Goal: Task Accomplishment & Management: Use online tool/utility

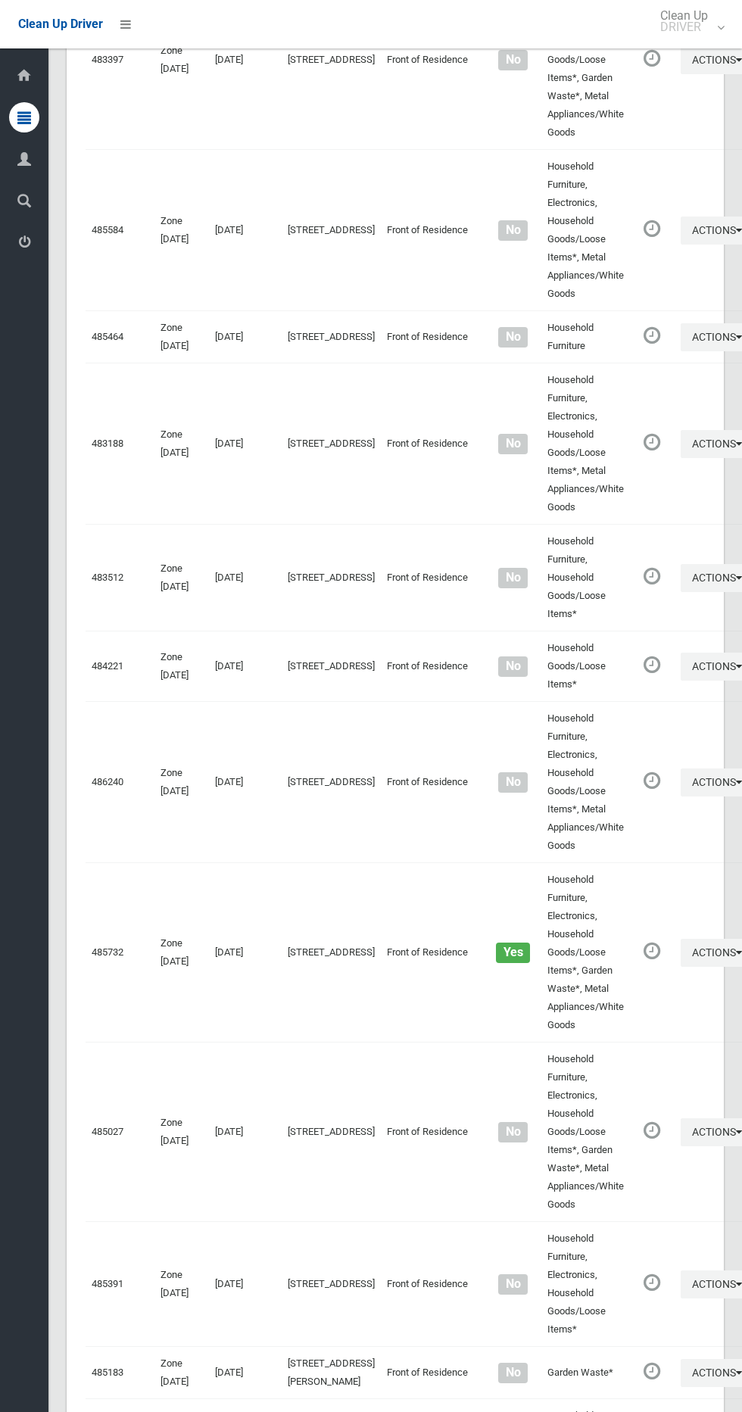
scroll to position [6987, 0]
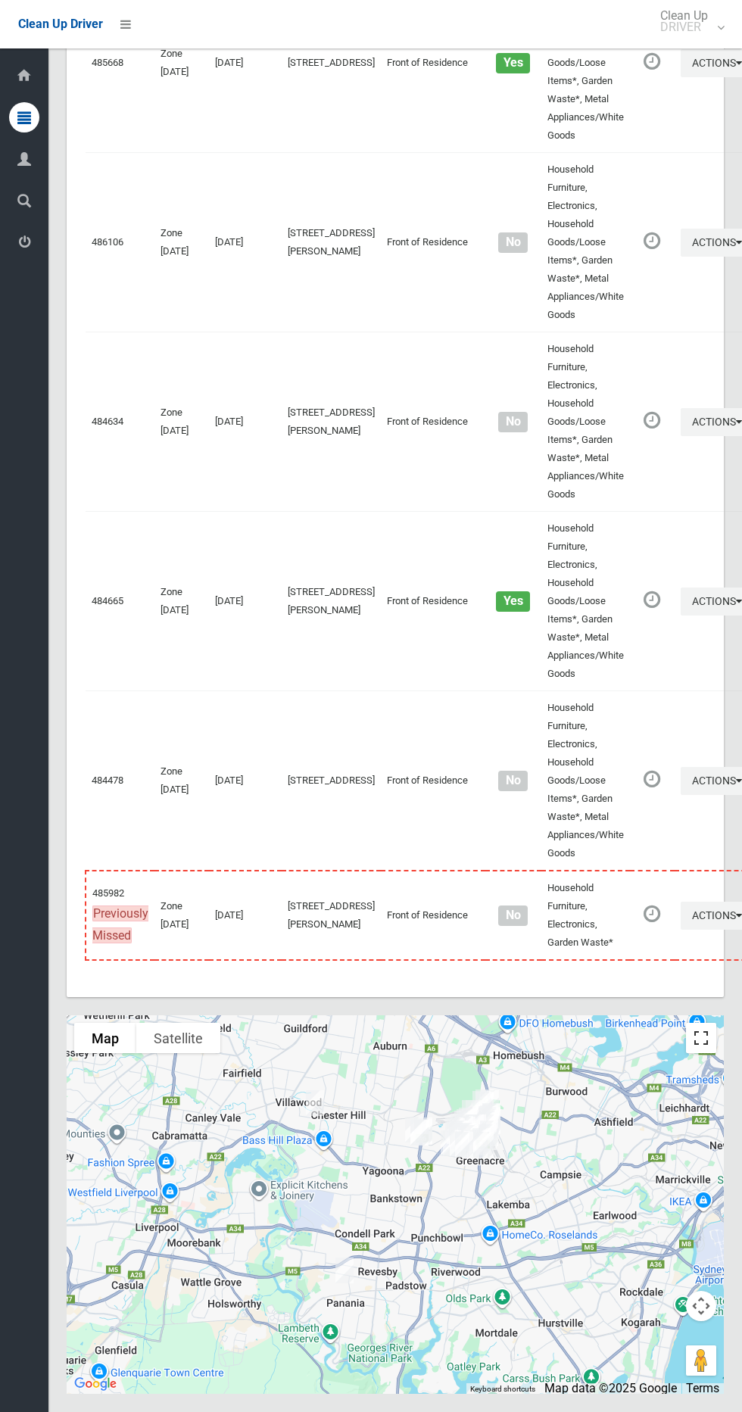
click at [698, 1025] on button "Toggle fullscreen view" at bounding box center [701, 1038] width 30 height 30
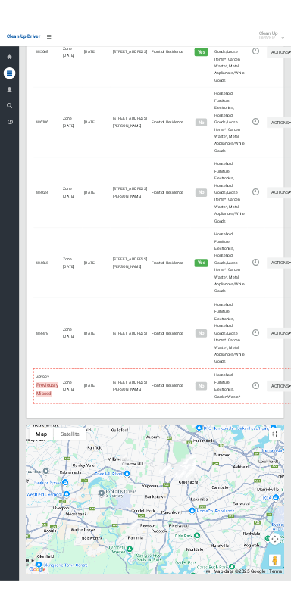
scroll to position [6850, 0]
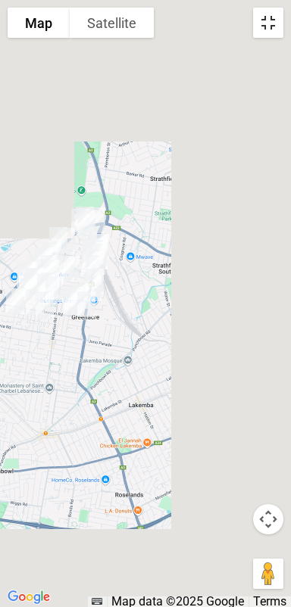
click at [267, 25] on button "Toggle fullscreen view" at bounding box center [268, 23] width 30 height 30
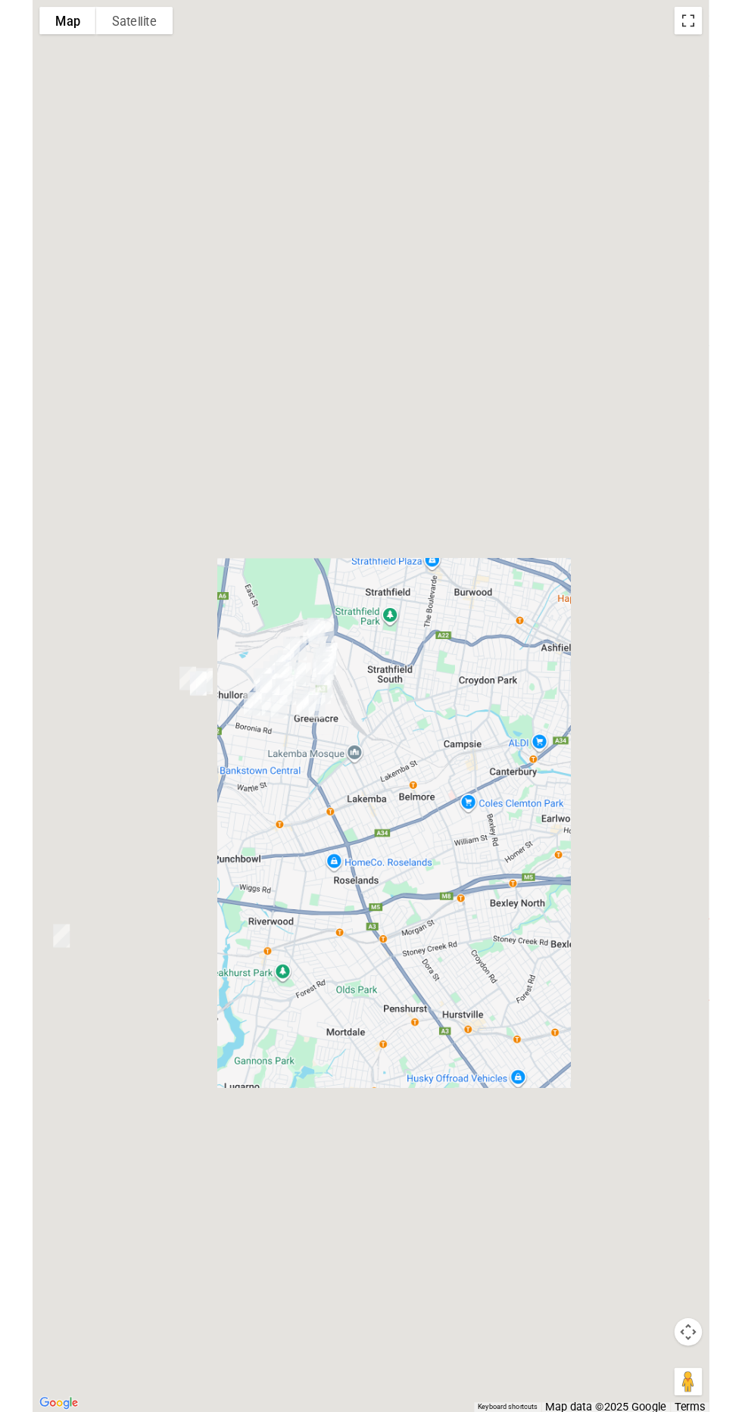
scroll to position [6940, 0]
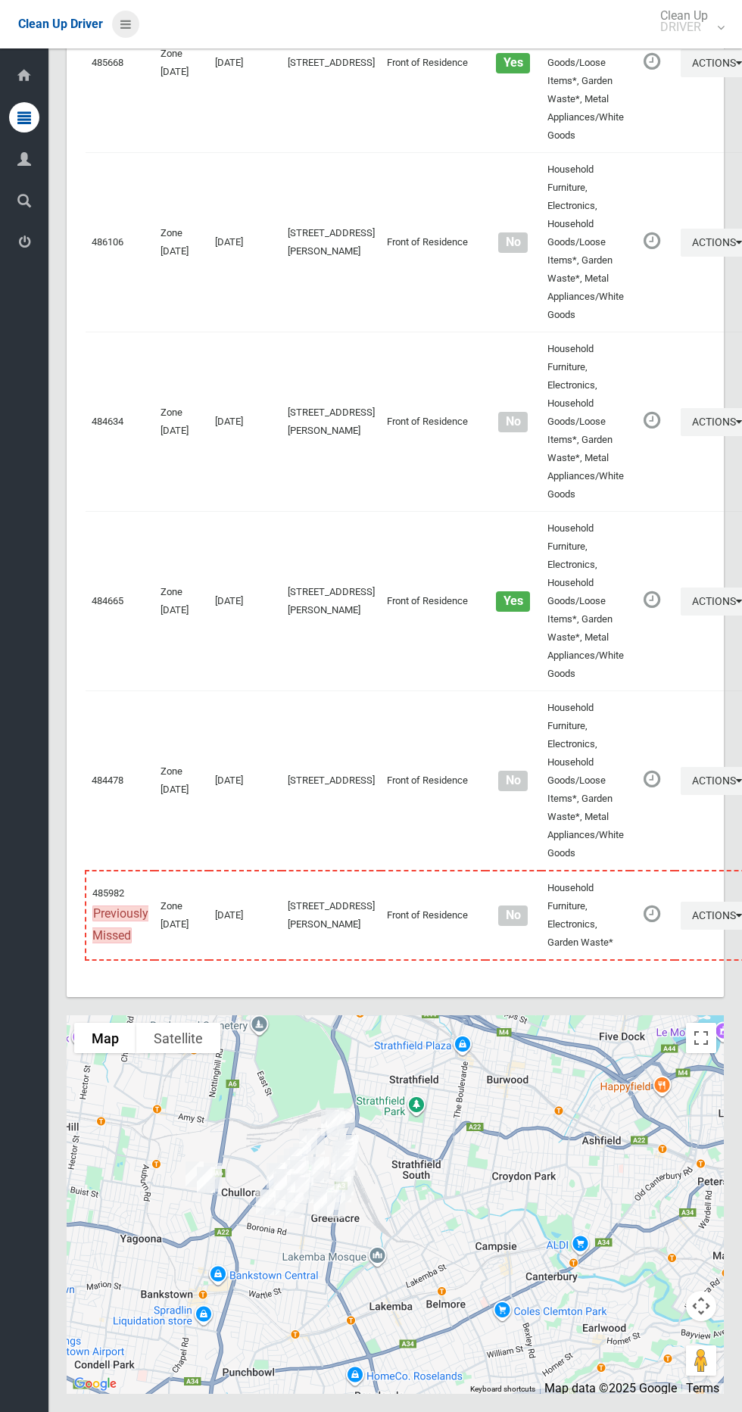
click at [123, 26] on icon at bounding box center [125, 24] width 11 height 26
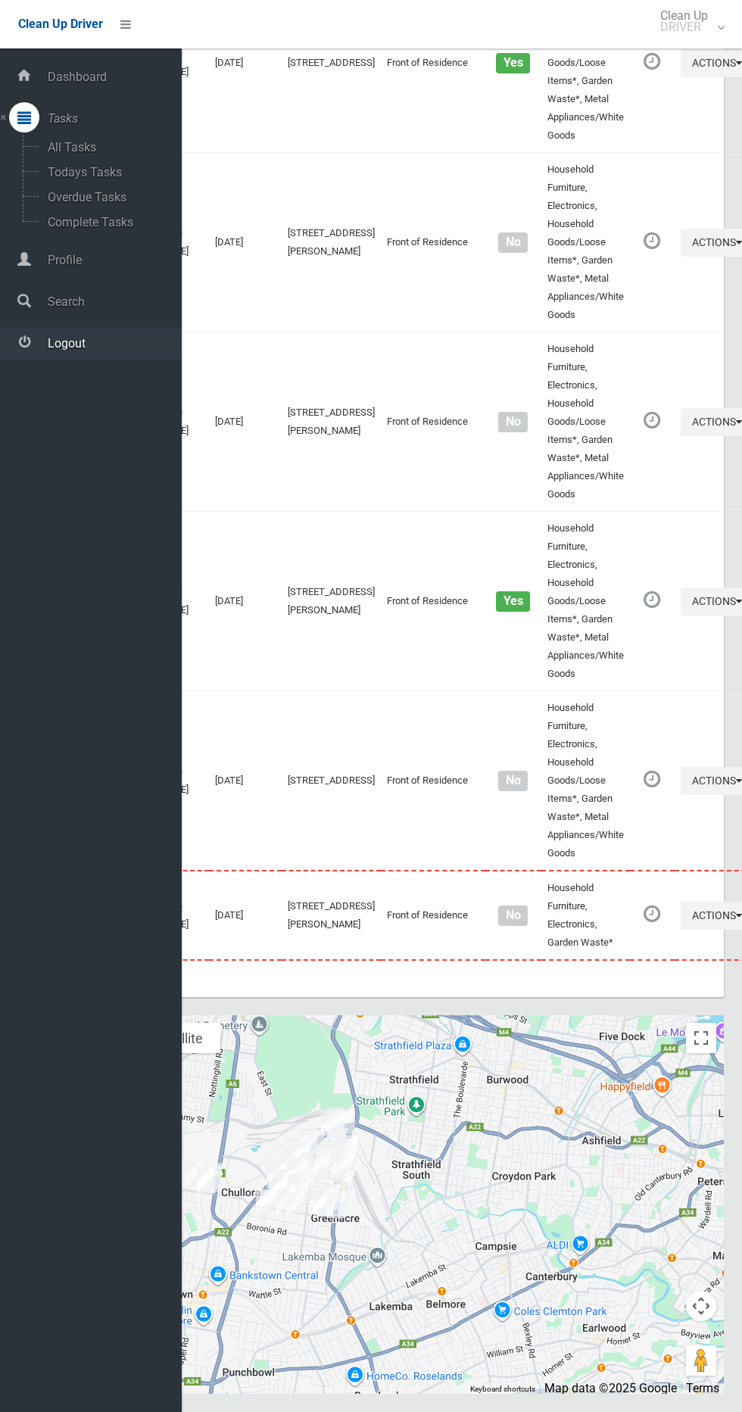
click at [111, 345] on span "Logout" at bounding box center [112, 343] width 139 height 14
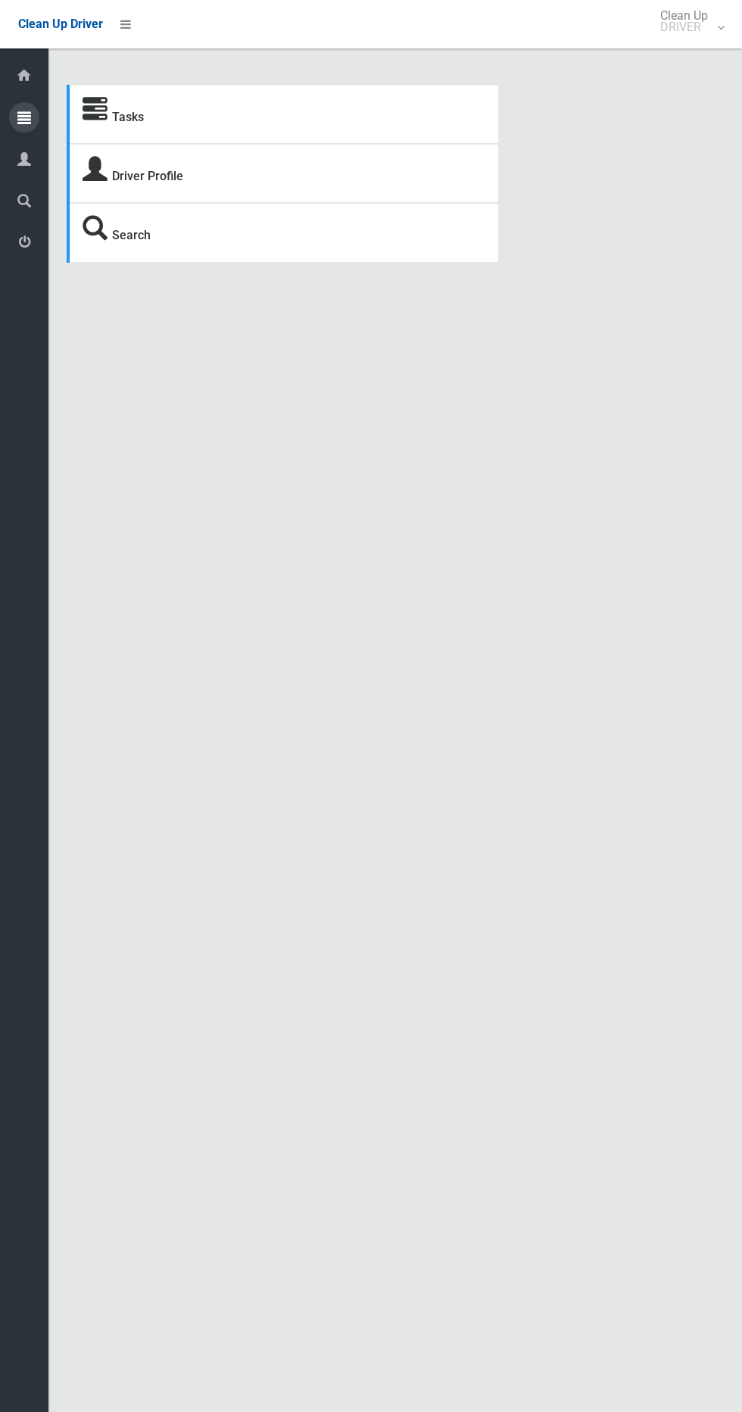
click at [24, 117] on icon at bounding box center [24, 117] width 14 height 30
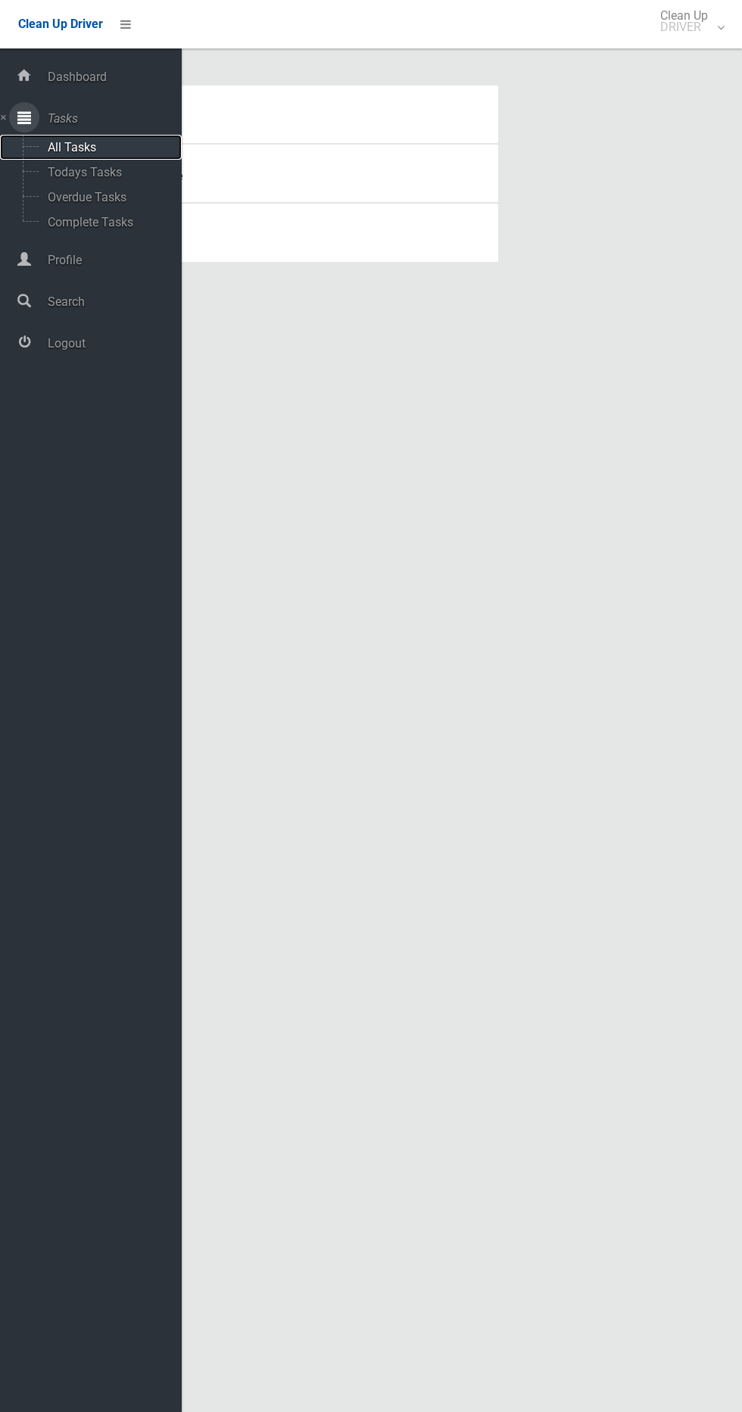
click at [119, 147] on span "All Tasks" at bounding box center [106, 147] width 126 height 14
click at [126, 172] on span "Todays Tasks" at bounding box center [106, 172] width 126 height 14
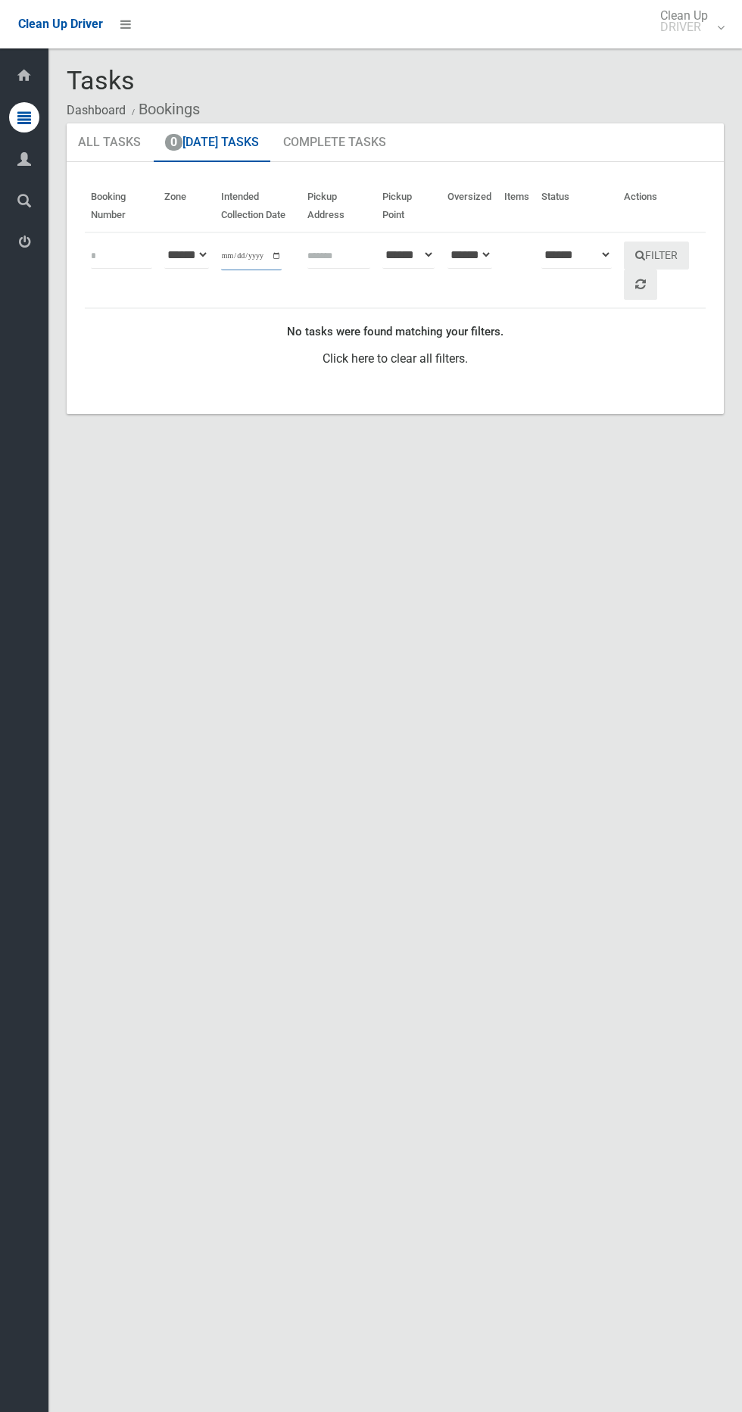
click at [249, 254] on input "**********" at bounding box center [251, 256] width 61 height 28
type input "**********"
click at [684, 253] on button "Filter" at bounding box center [656, 256] width 65 height 28
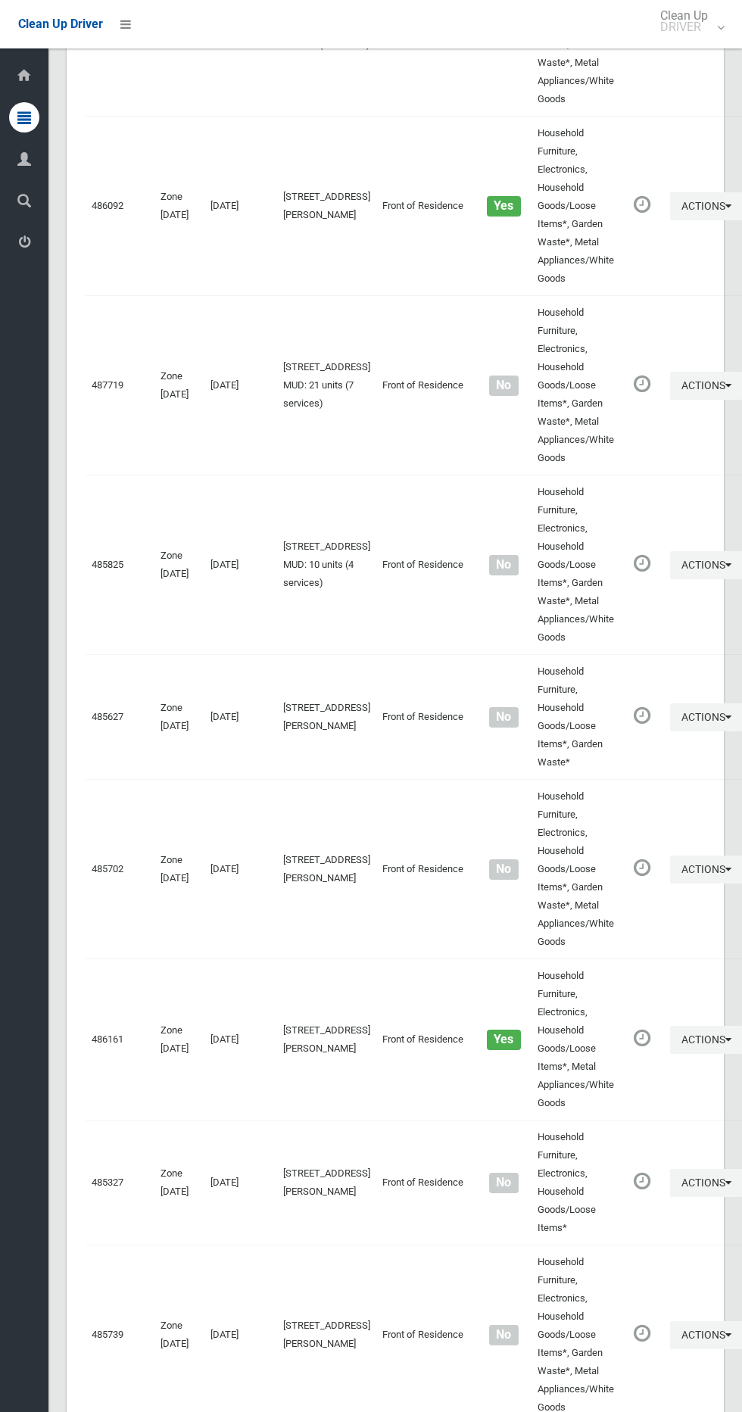
scroll to position [7996, 0]
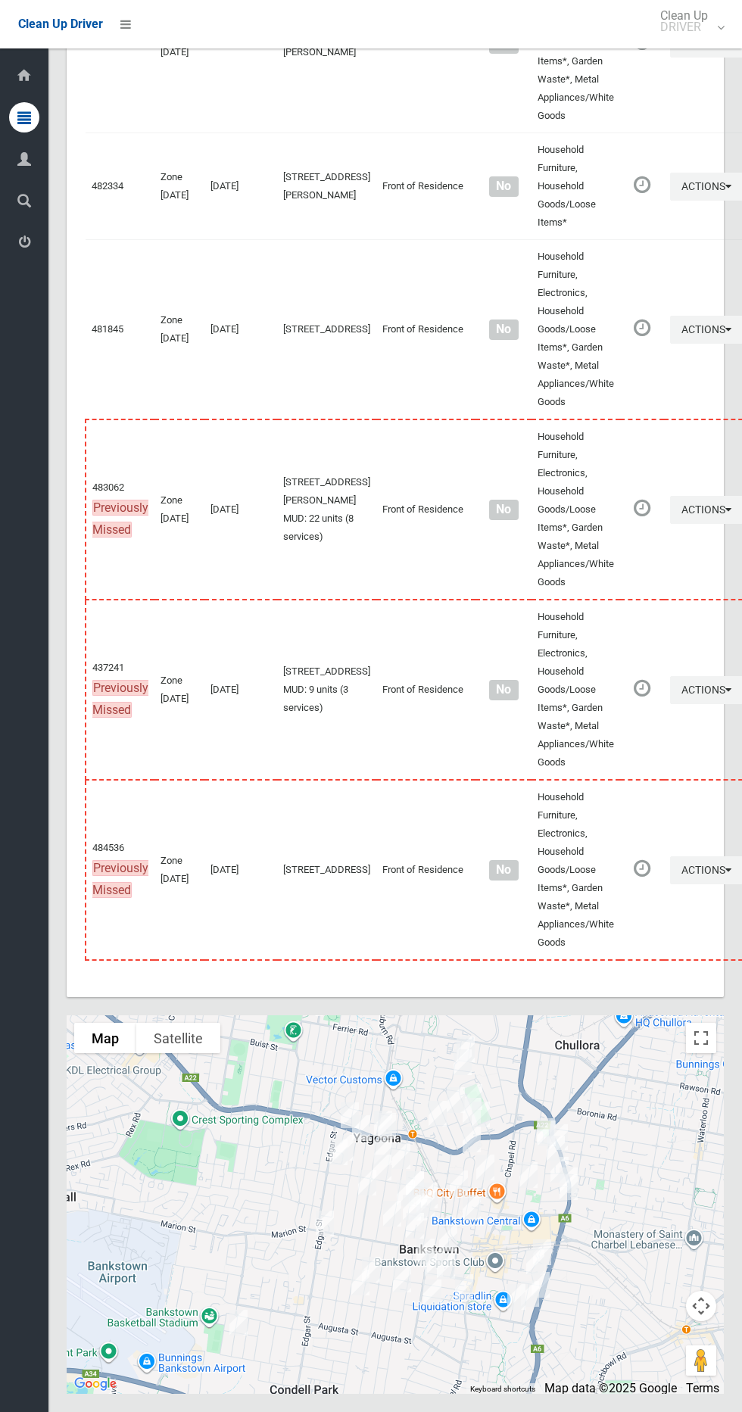
click at [656, 1061] on div at bounding box center [395, 1204] width 657 height 379
click at [697, 1036] on button "Toggle fullscreen view" at bounding box center [701, 1038] width 30 height 30
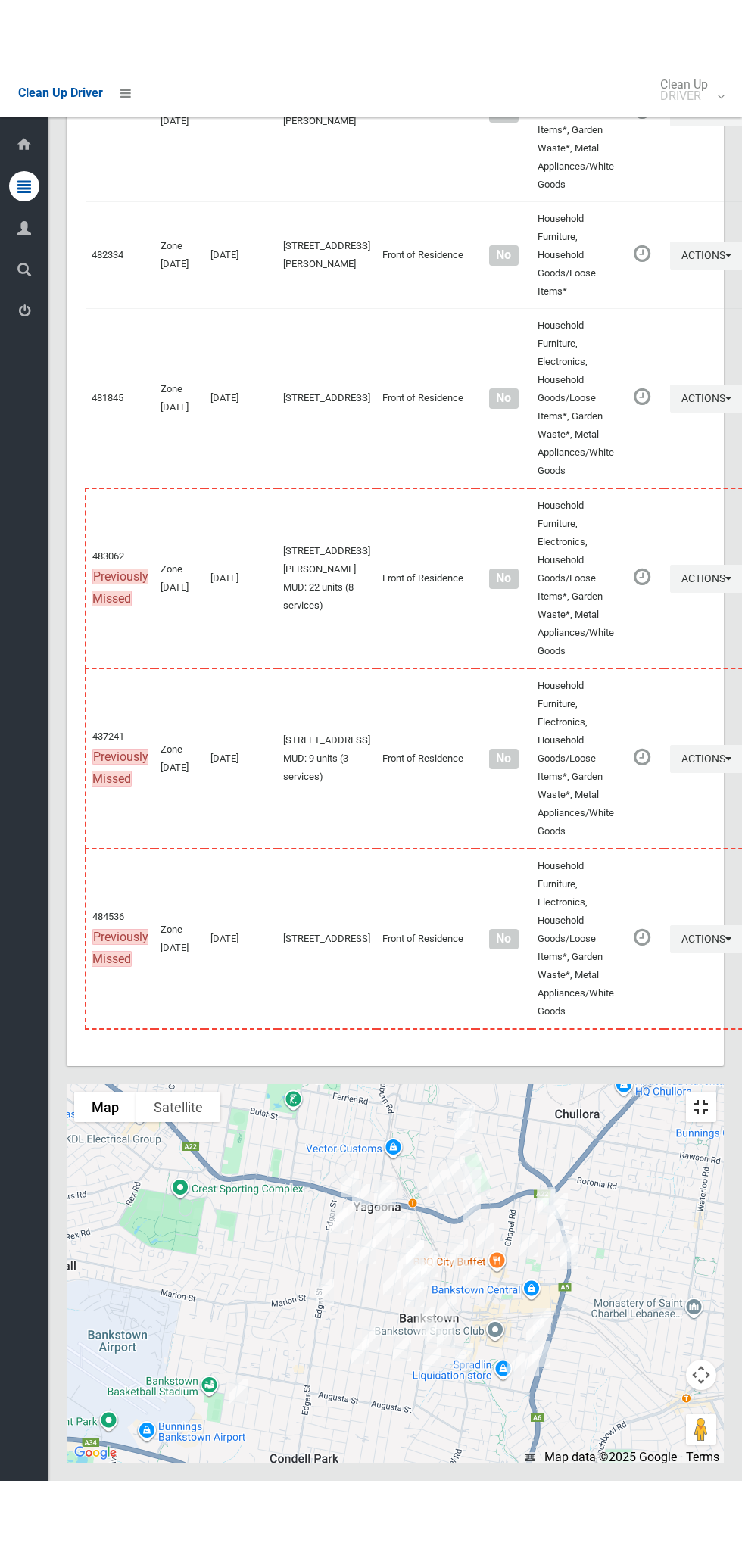
scroll to position [7859, 0]
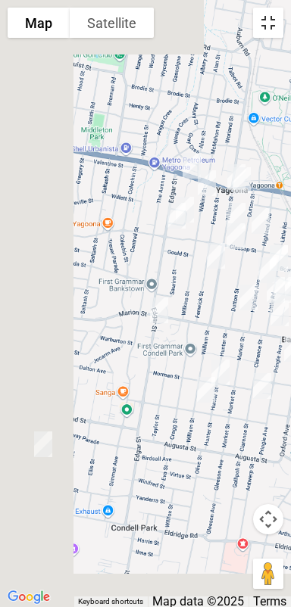
click at [260, 32] on button "Toggle fullscreen view" at bounding box center [268, 23] width 30 height 30
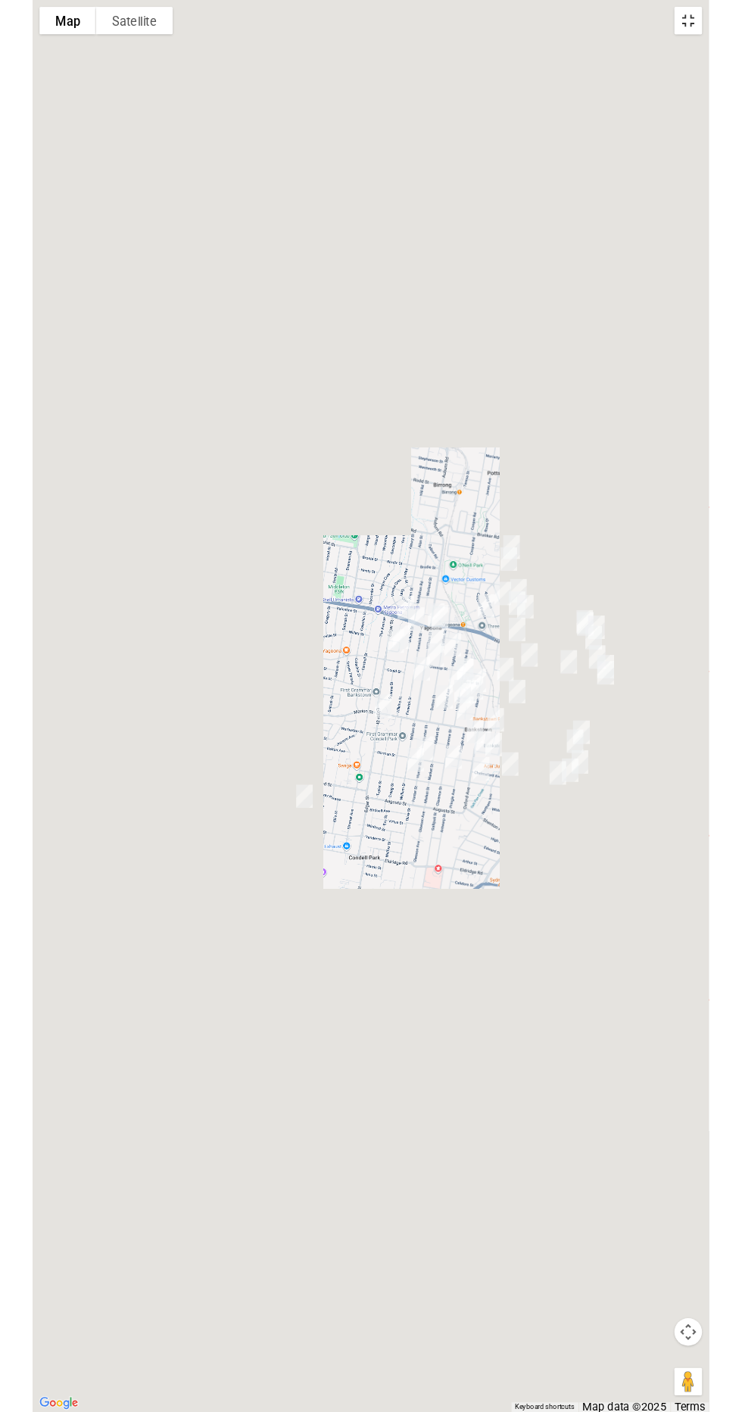
scroll to position [7932, 0]
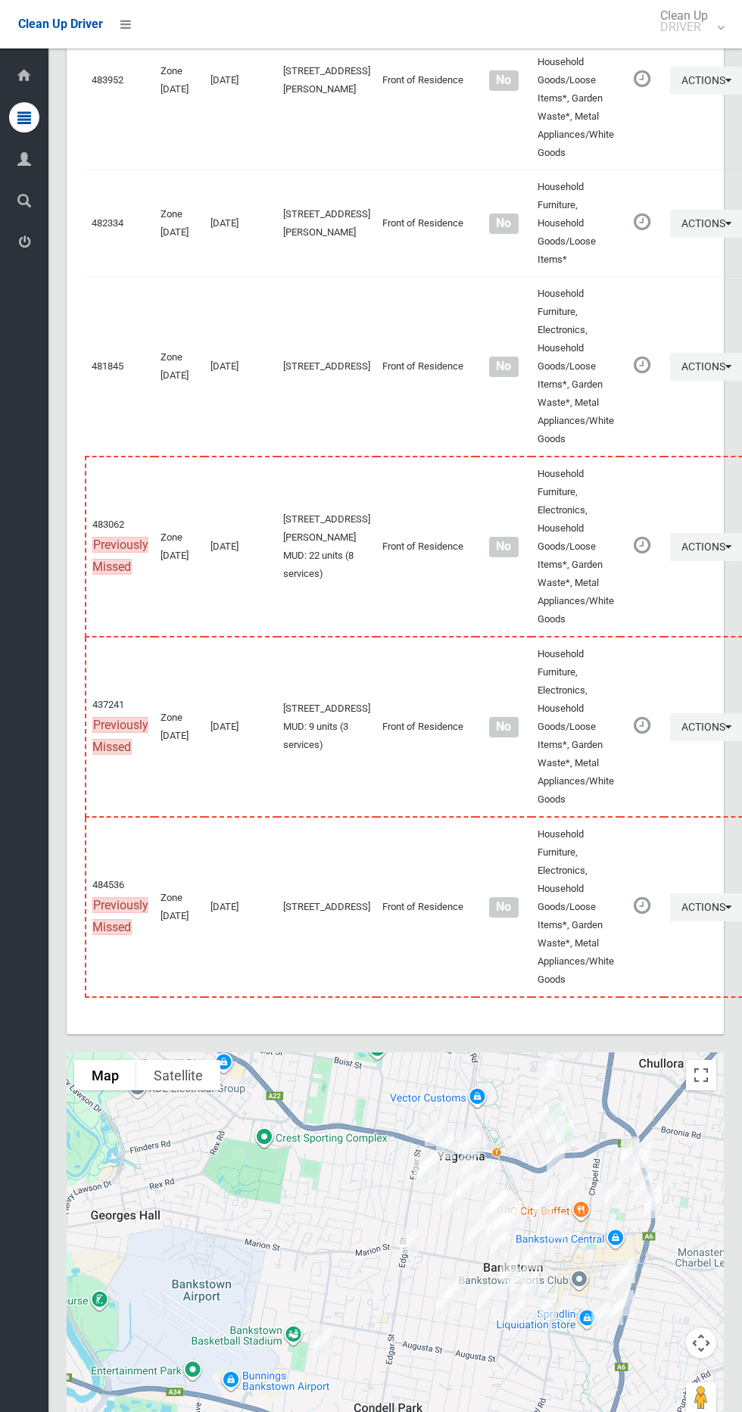
click at [106, 17] on li at bounding box center [121, 24] width 36 height 48
click at [125, 23] on icon at bounding box center [125, 24] width 11 height 26
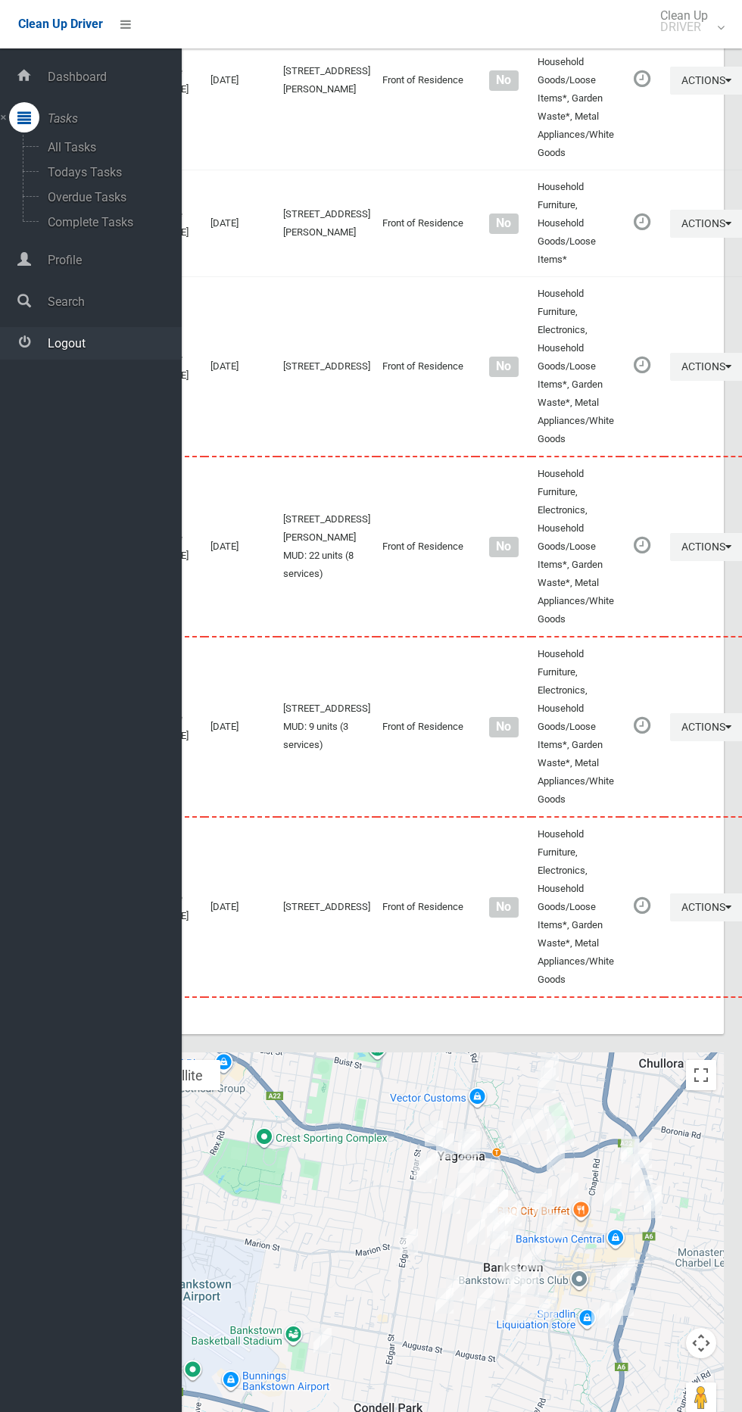
click at [122, 341] on span "Logout" at bounding box center [112, 343] width 139 height 14
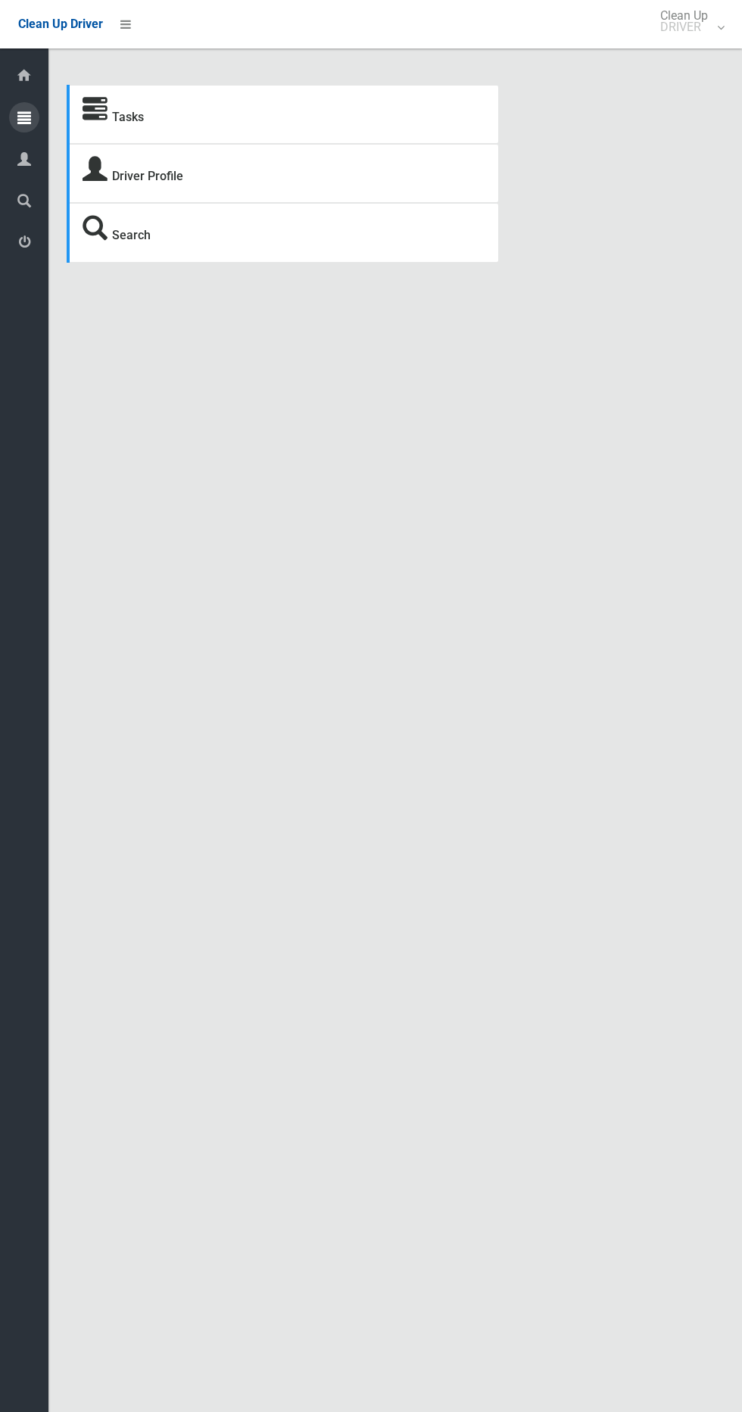
click at [26, 117] on icon at bounding box center [24, 117] width 14 height 30
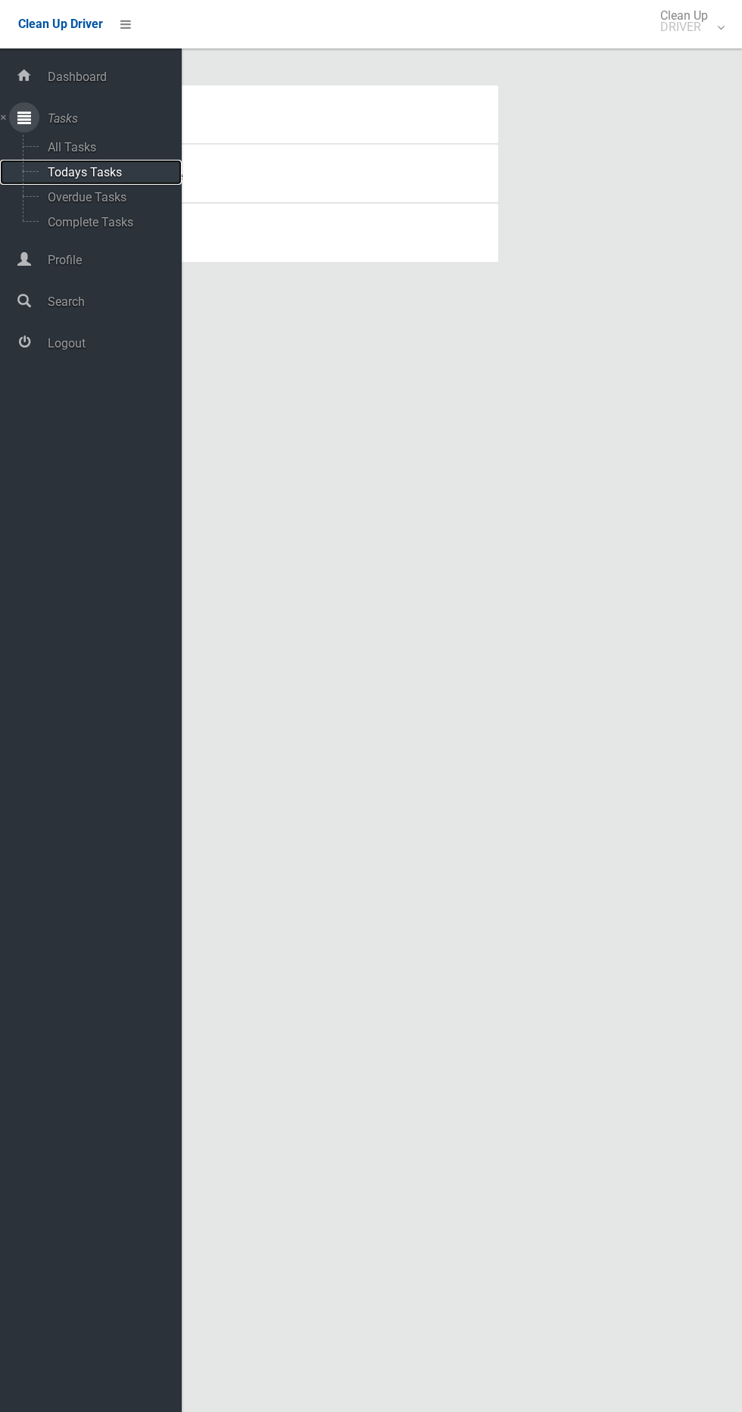
click at [117, 170] on span "Todays Tasks" at bounding box center [106, 172] width 126 height 14
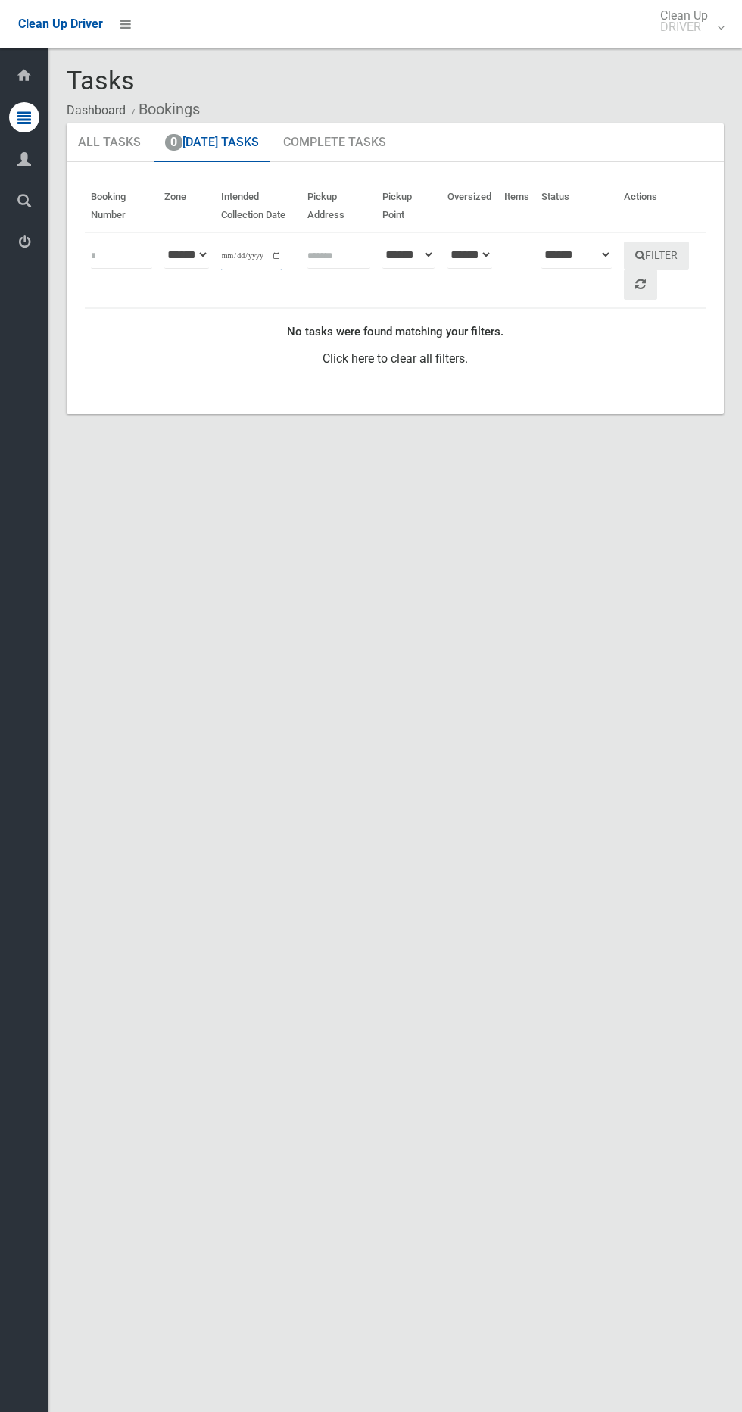
click at [263, 249] on input "**********" at bounding box center [251, 256] width 61 height 28
type input "**********"
click at [687, 251] on button "Filter" at bounding box center [656, 256] width 65 height 28
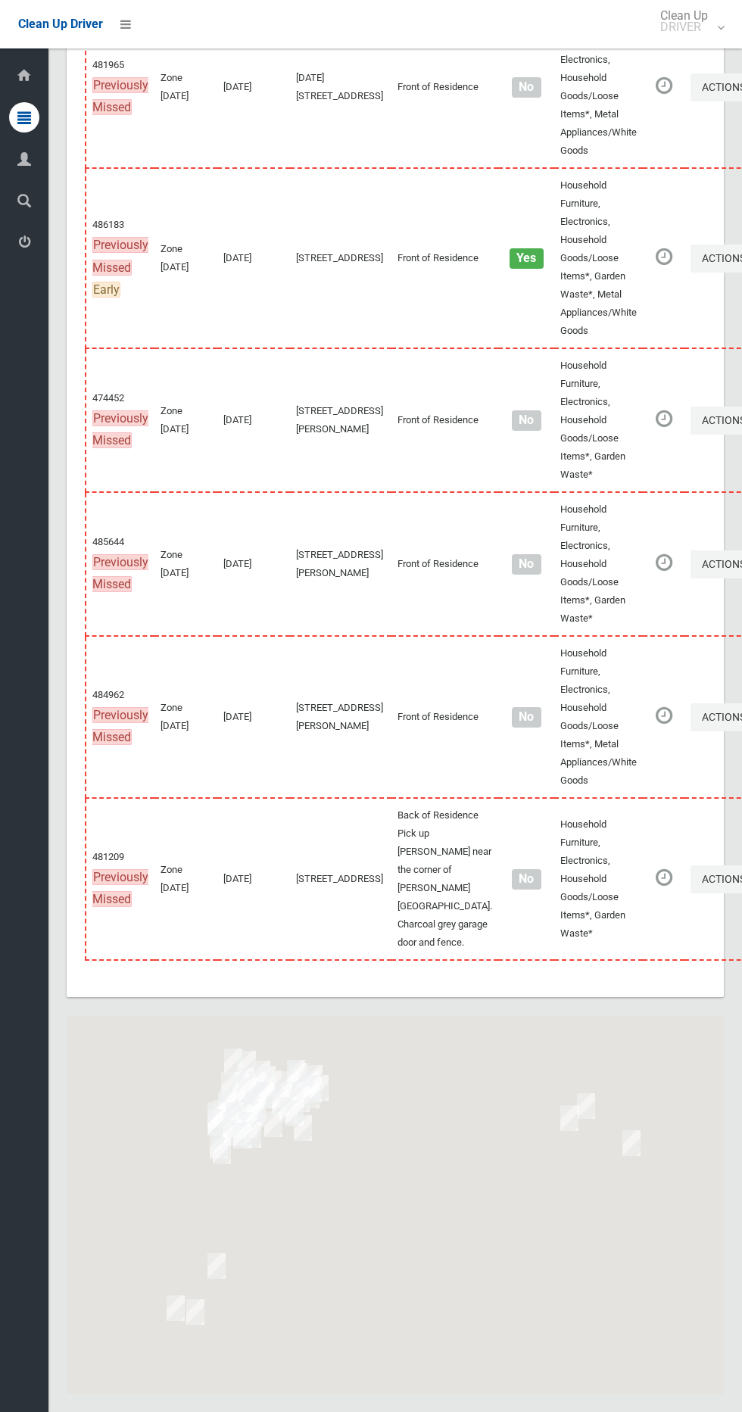
scroll to position [8337, 0]
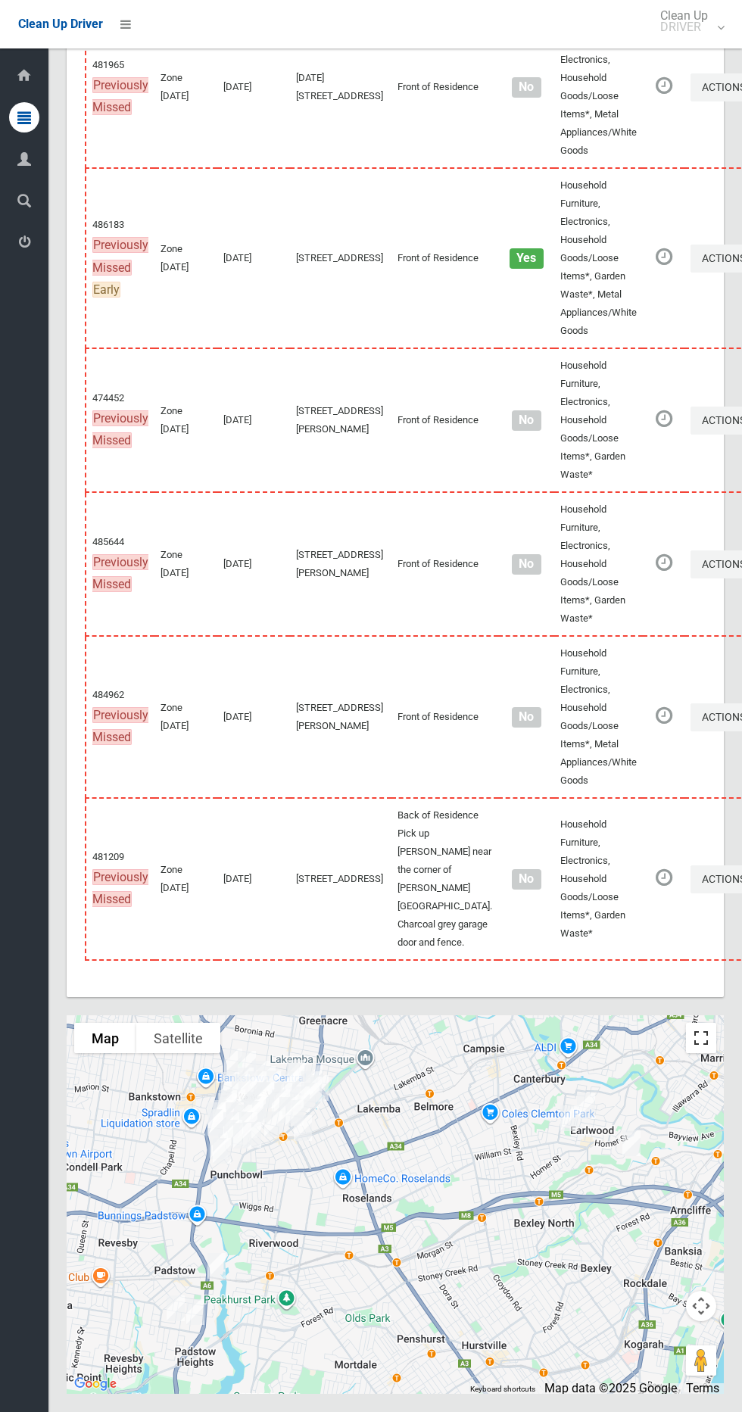
click at [701, 1040] on button "Toggle fullscreen view" at bounding box center [701, 1038] width 30 height 30
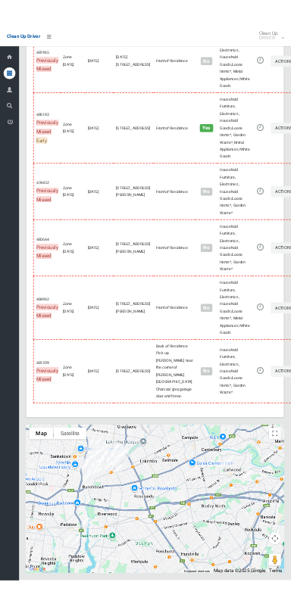
scroll to position [8200, 0]
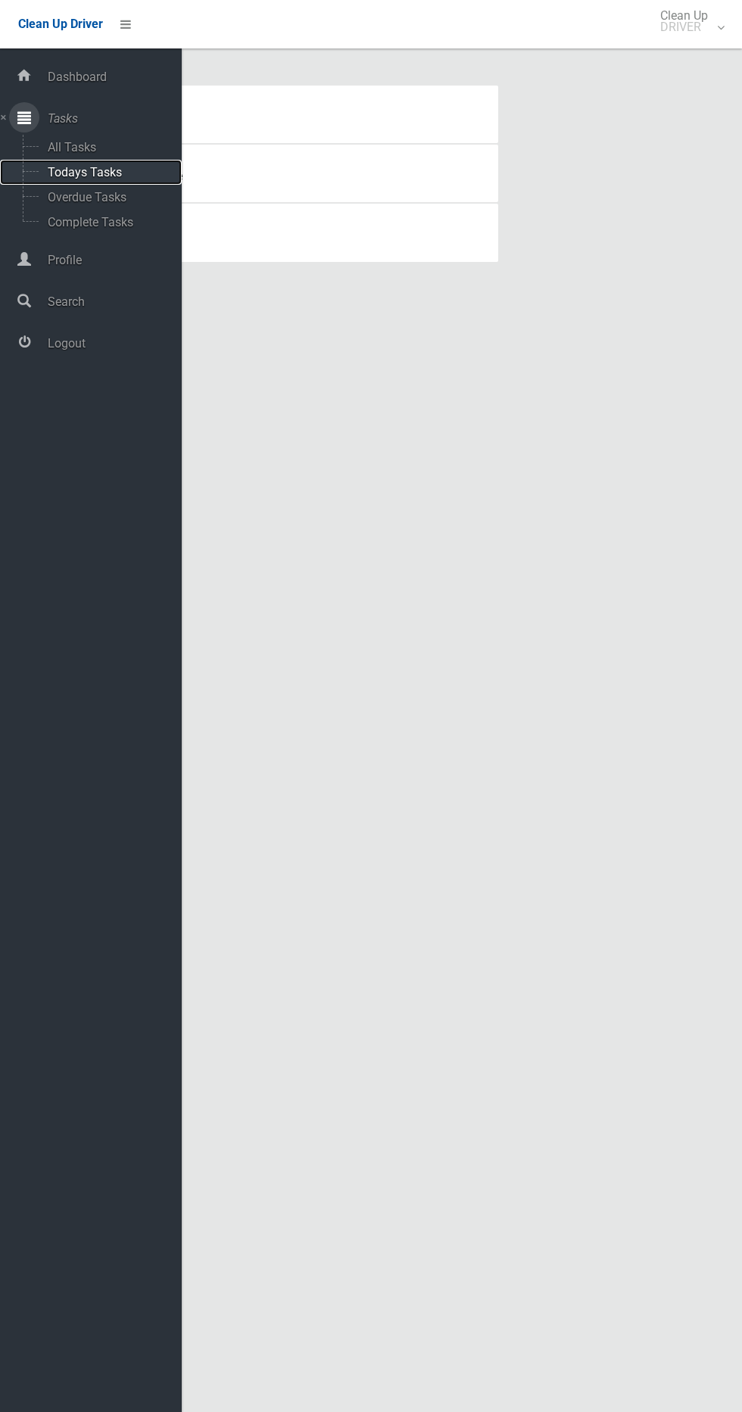
click at [128, 179] on span "Todays Tasks" at bounding box center [106, 172] width 126 height 14
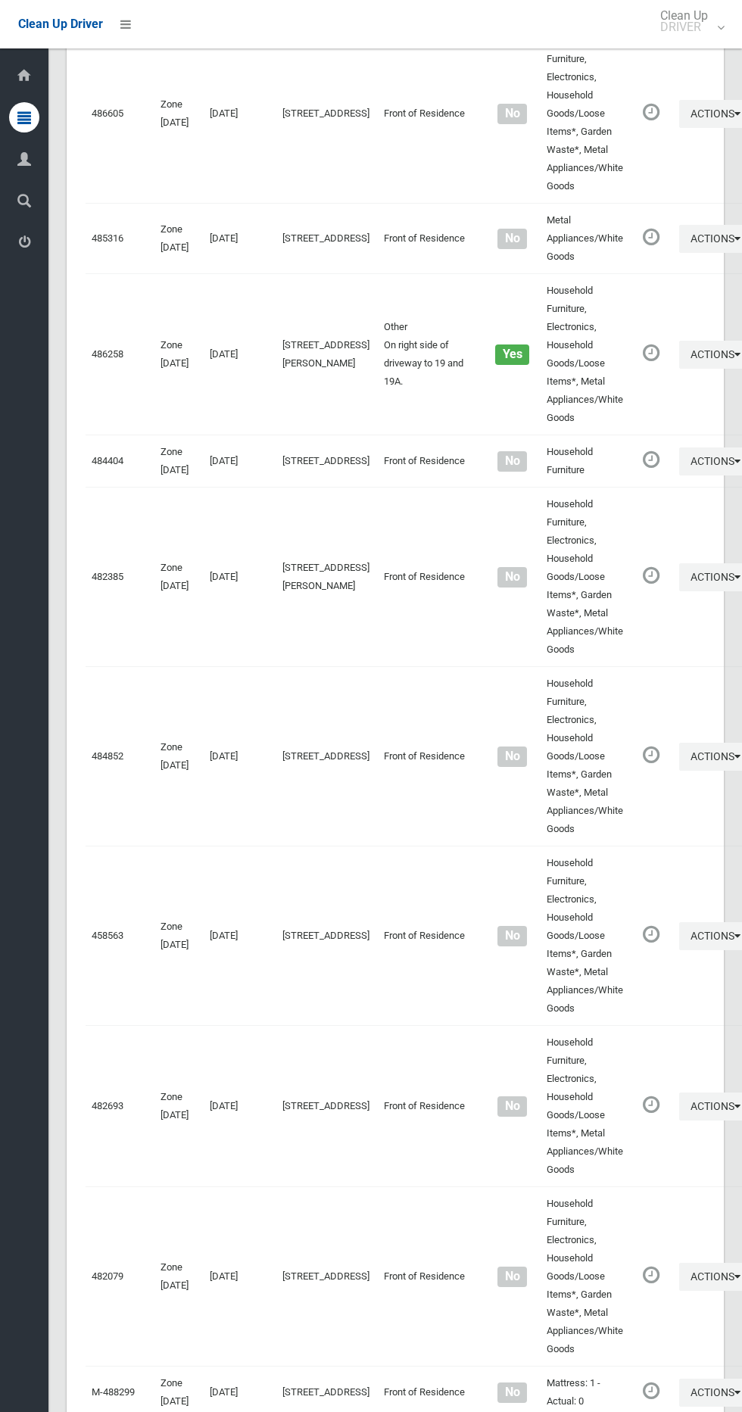
scroll to position [7109, 0]
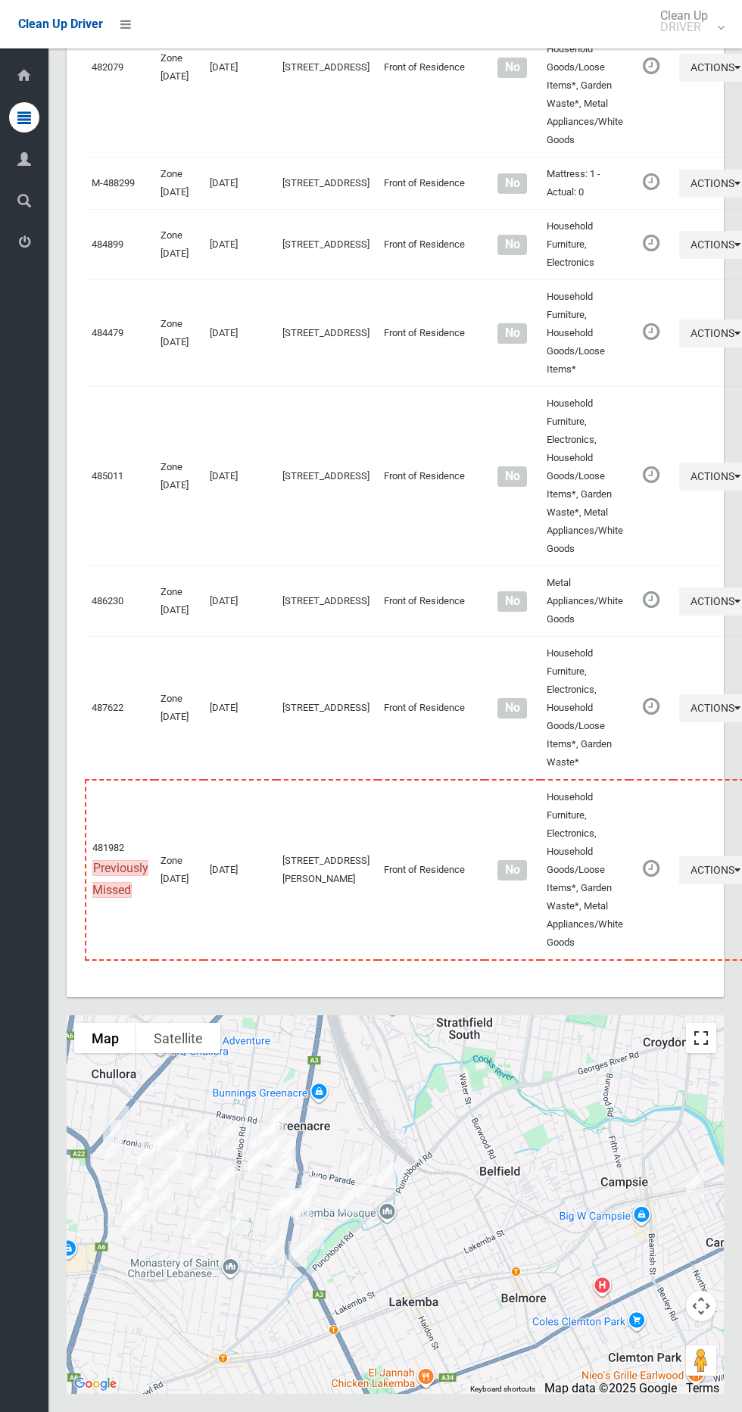
click at [693, 1033] on button "Toggle fullscreen view" at bounding box center [701, 1038] width 30 height 30
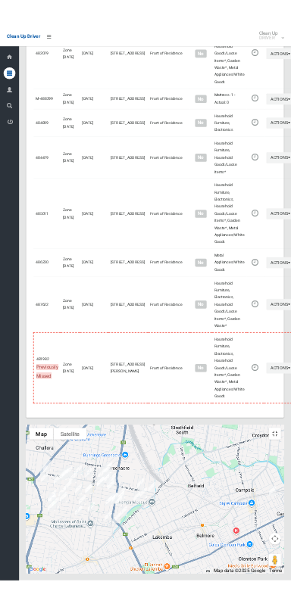
scroll to position [6972, 0]
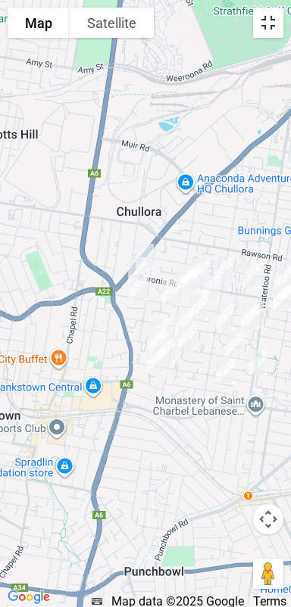
click at [268, 26] on button "Toggle fullscreen view" at bounding box center [268, 23] width 30 height 30
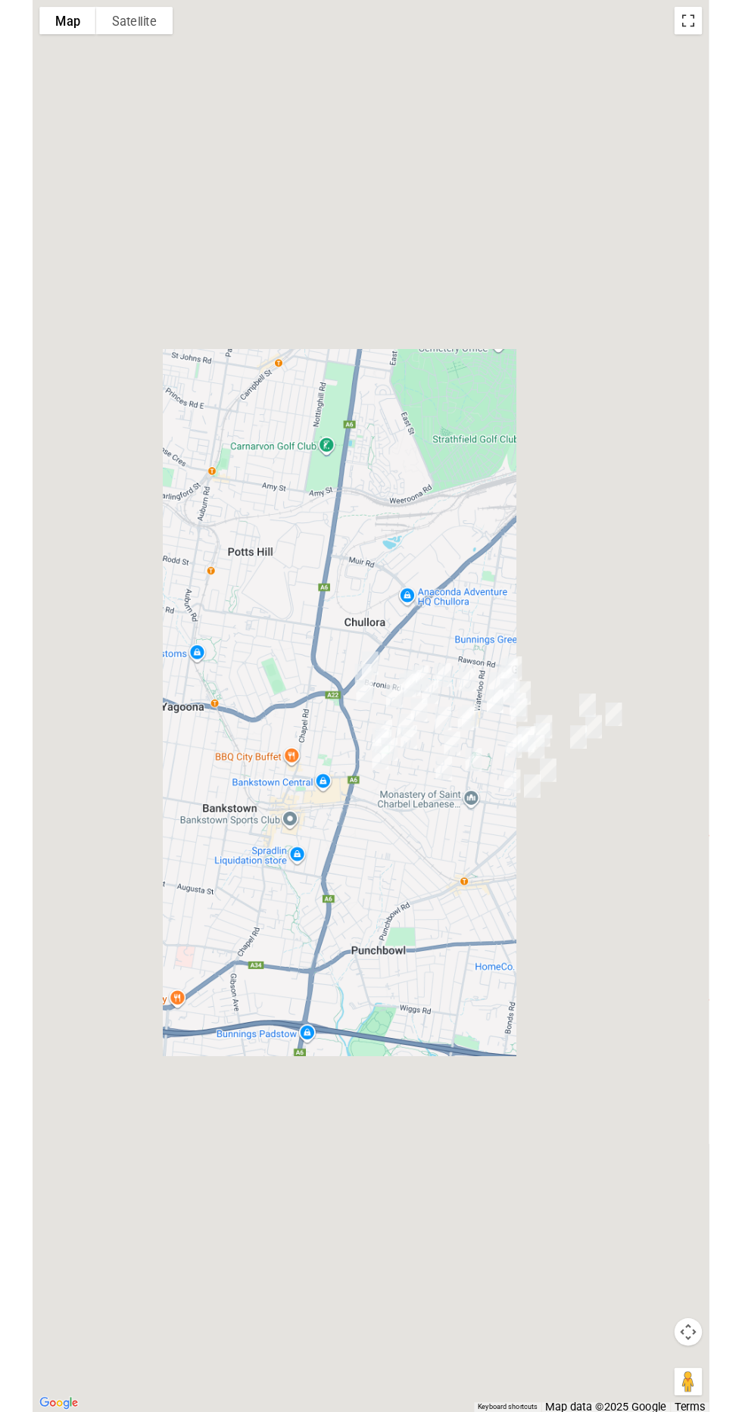
scroll to position [7058, 0]
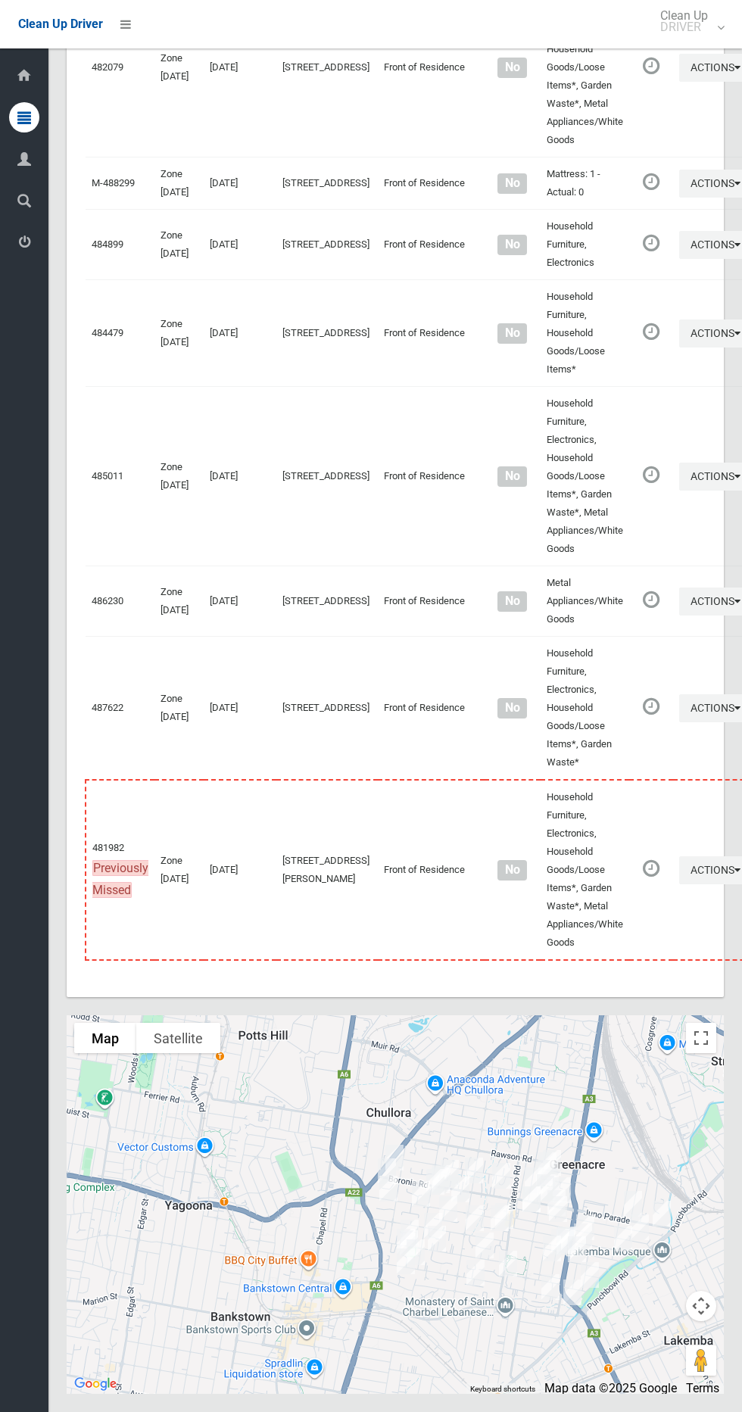
click at [123, 39] on li at bounding box center [121, 24] width 36 height 48
click at [124, 30] on icon at bounding box center [125, 24] width 11 height 26
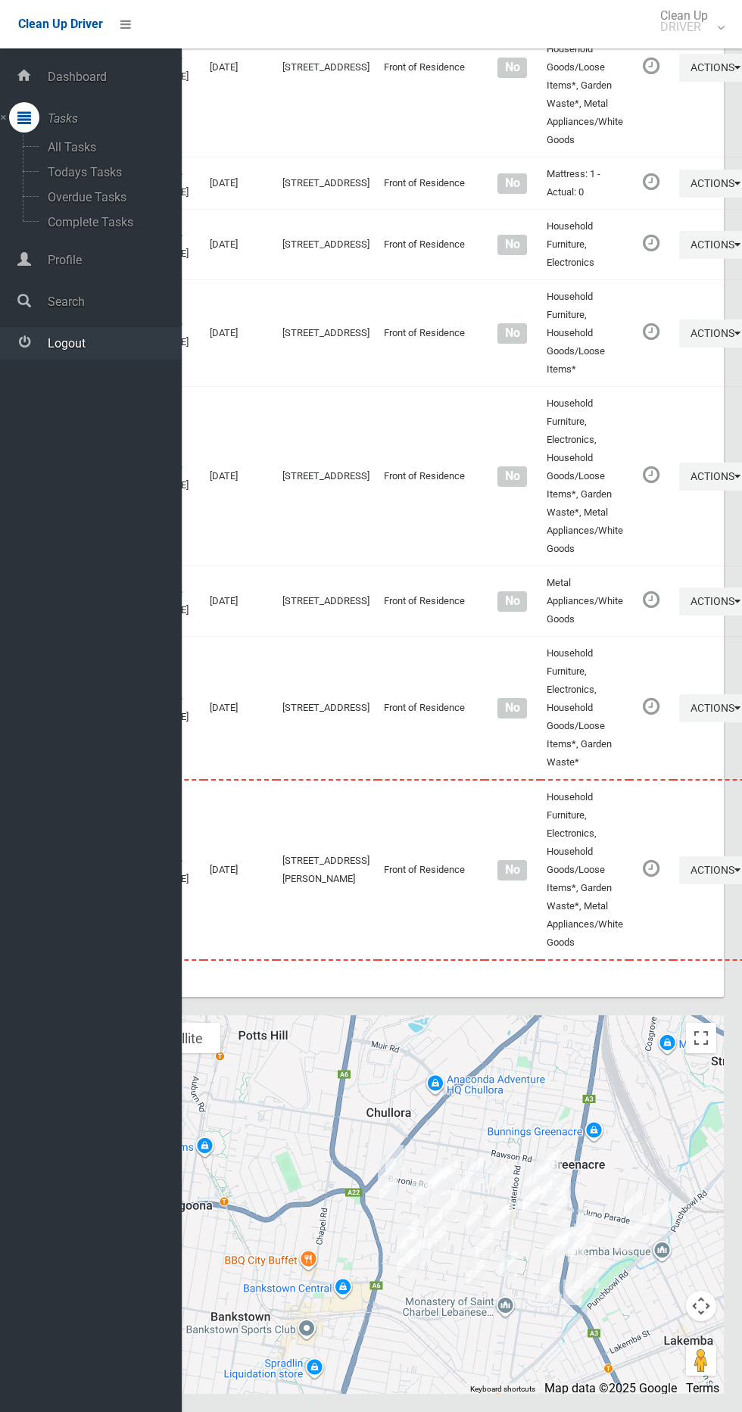
click at [120, 342] on span "Logout" at bounding box center [112, 343] width 139 height 14
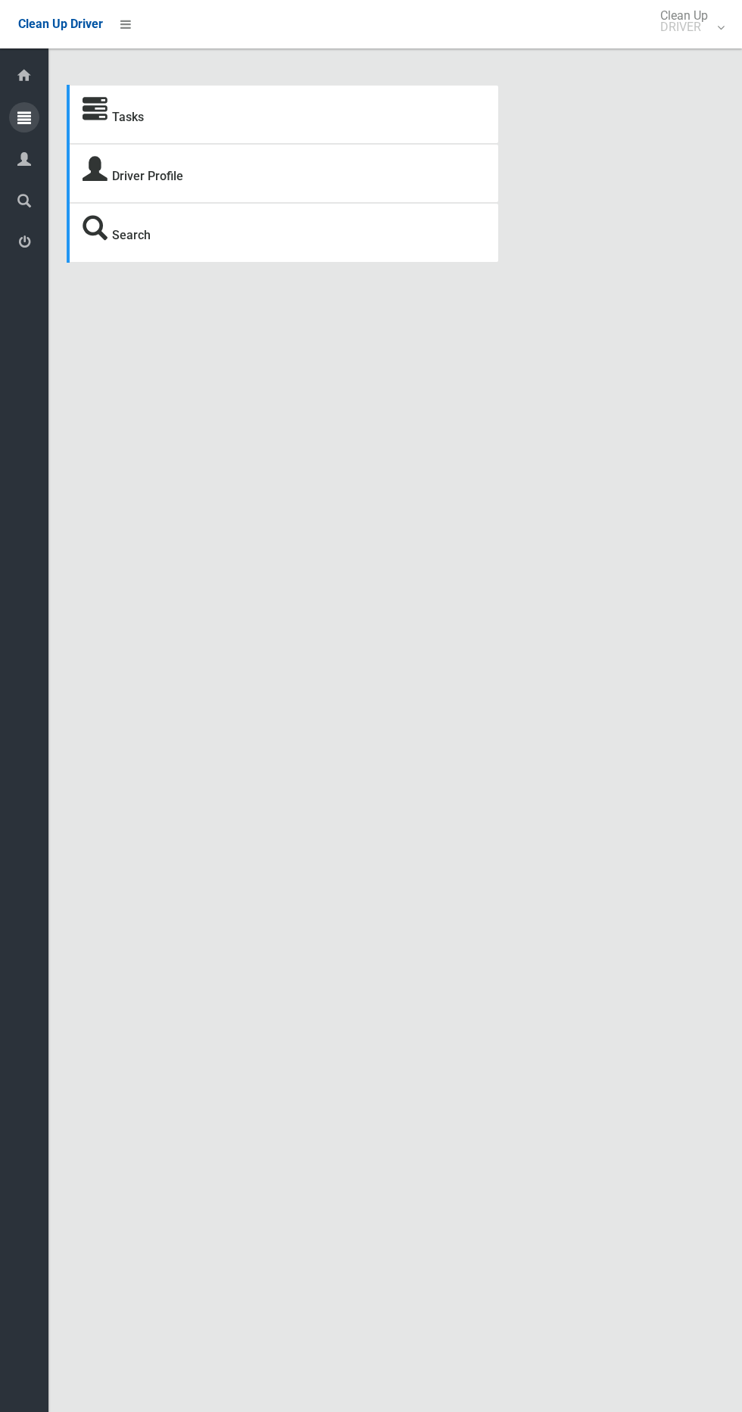
click at [31, 117] on div at bounding box center [24, 117] width 30 height 30
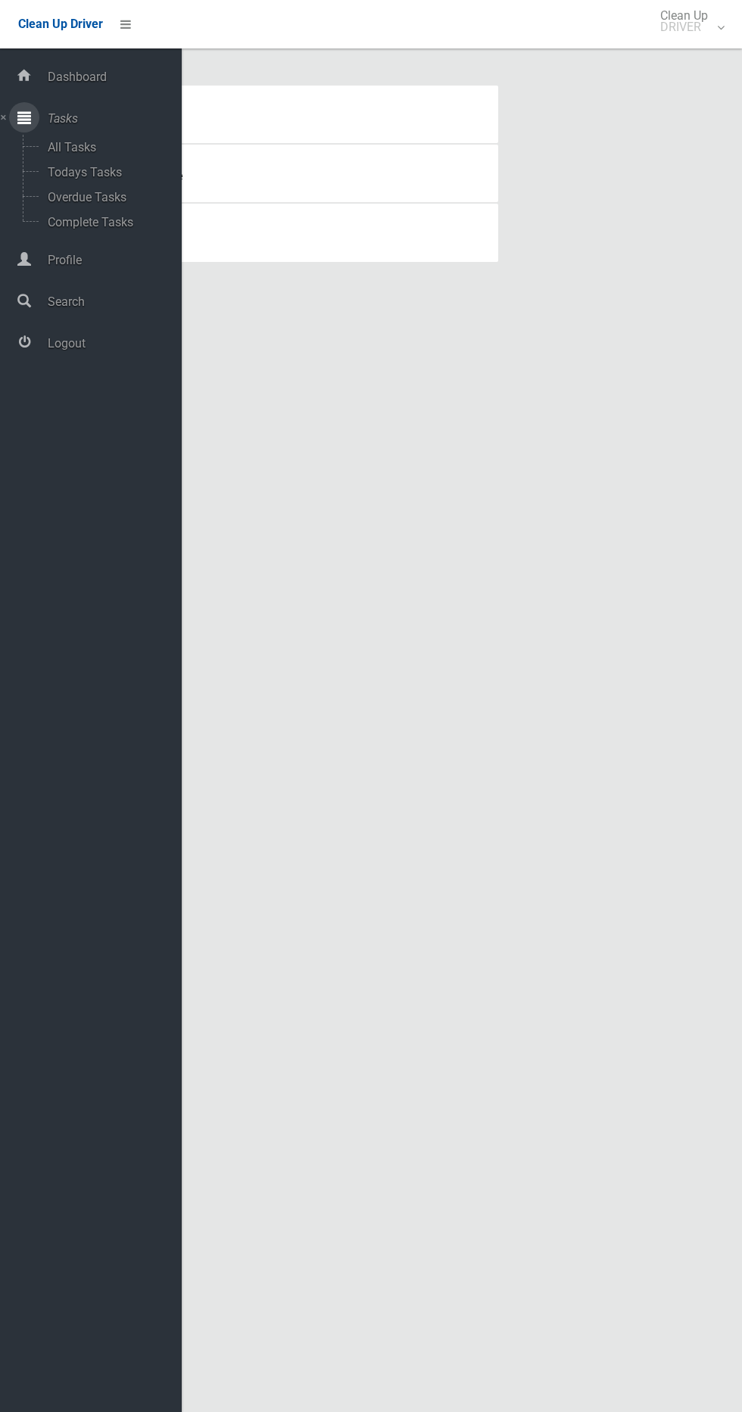
click at [24, 117] on icon at bounding box center [24, 117] width 14 height 30
click at [25, 117] on icon at bounding box center [24, 117] width 14 height 30
click at [117, 167] on span "Todays Tasks" at bounding box center [106, 172] width 126 height 14
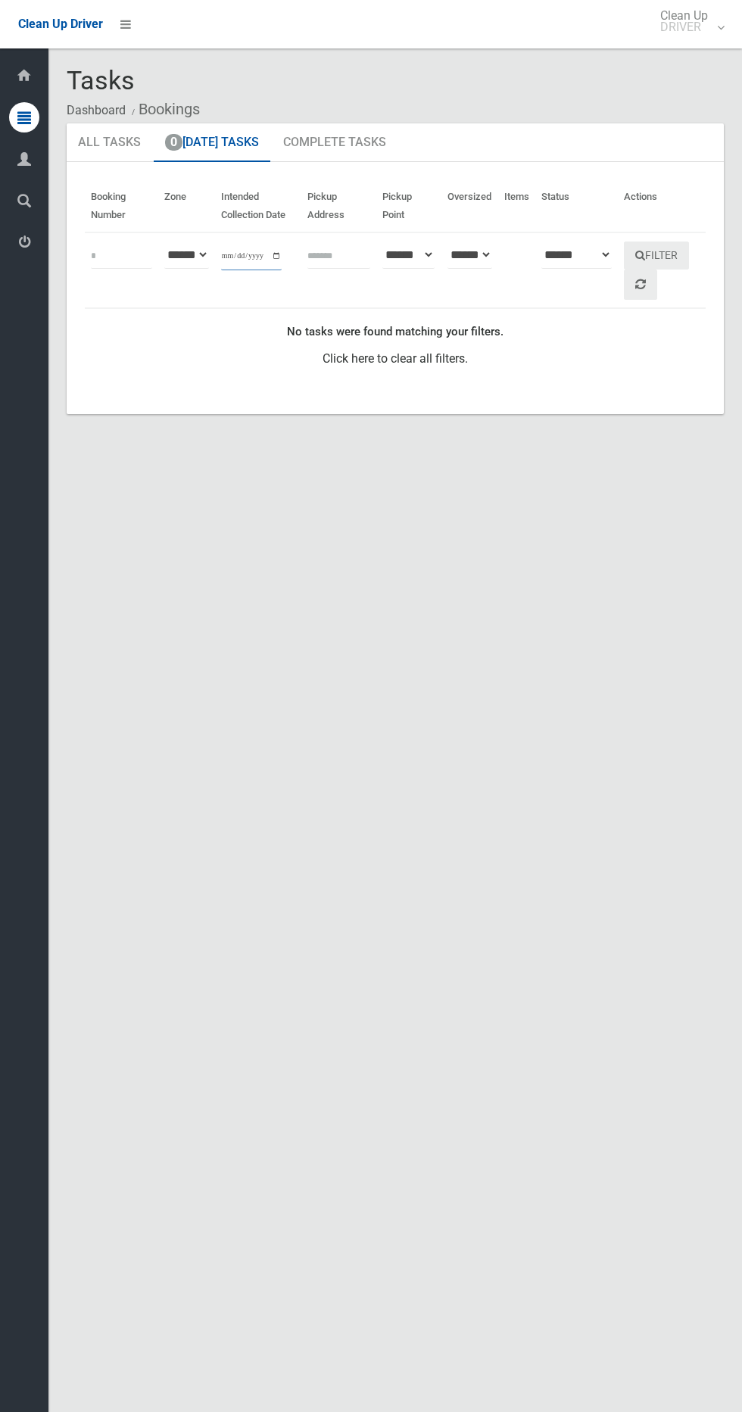
click at [250, 255] on input "**********" at bounding box center [251, 256] width 61 height 28
type input "**********"
click at [684, 252] on button "Filter" at bounding box center [656, 256] width 65 height 28
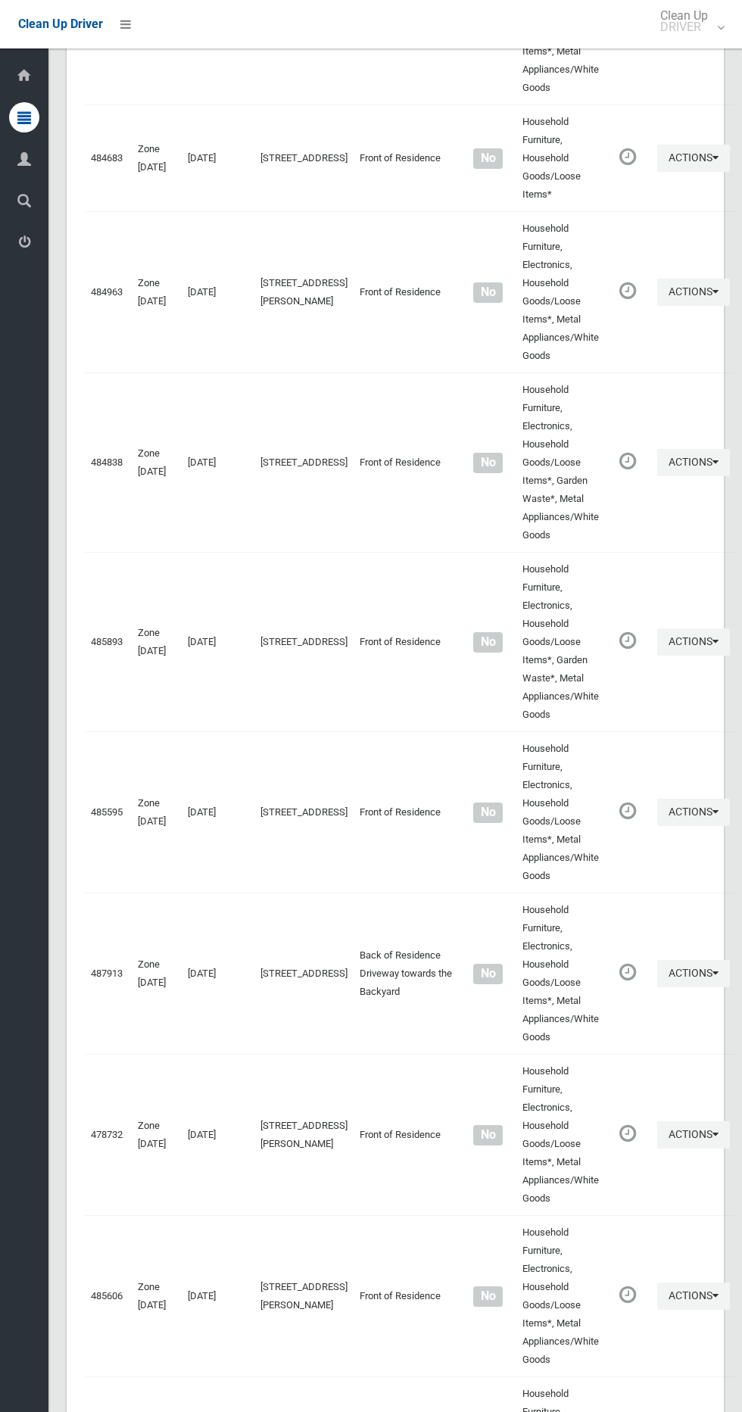
scroll to position [6533, 0]
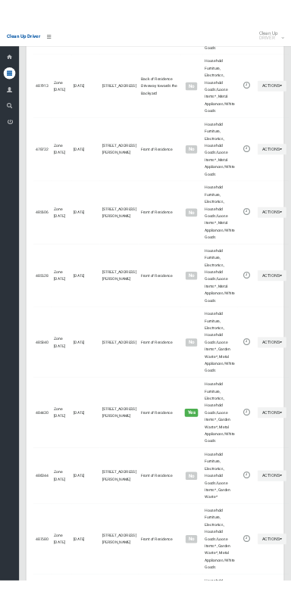
scroll to position [6395, 0]
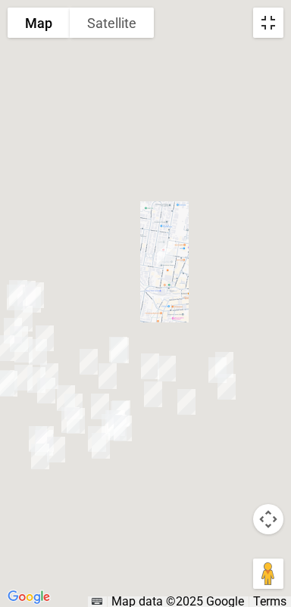
click at [261, 23] on button "Toggle fullscreen view" at bounding box center [268, 23] width 30 height 30
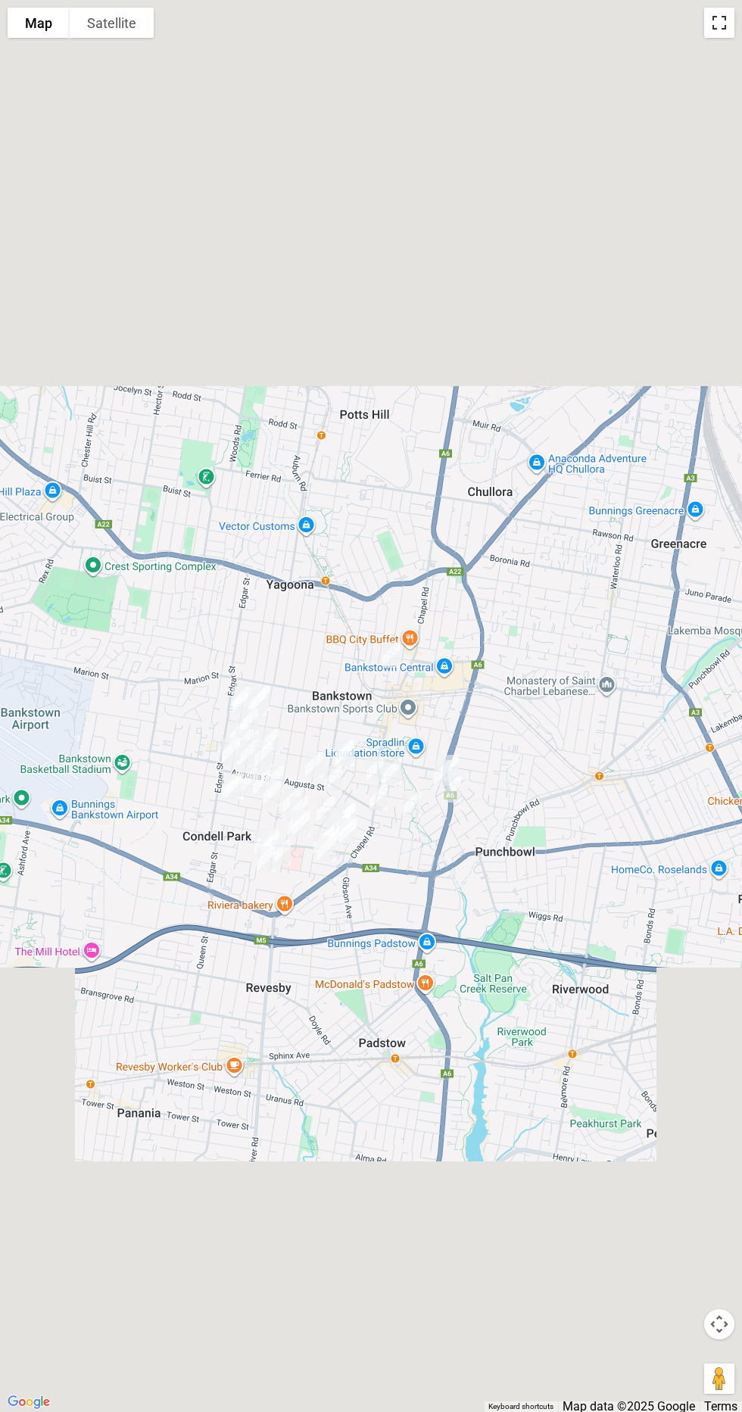
scroll to position [6489, 0]
